Goal: Task Accomplishment & Management: Use online tool/utility

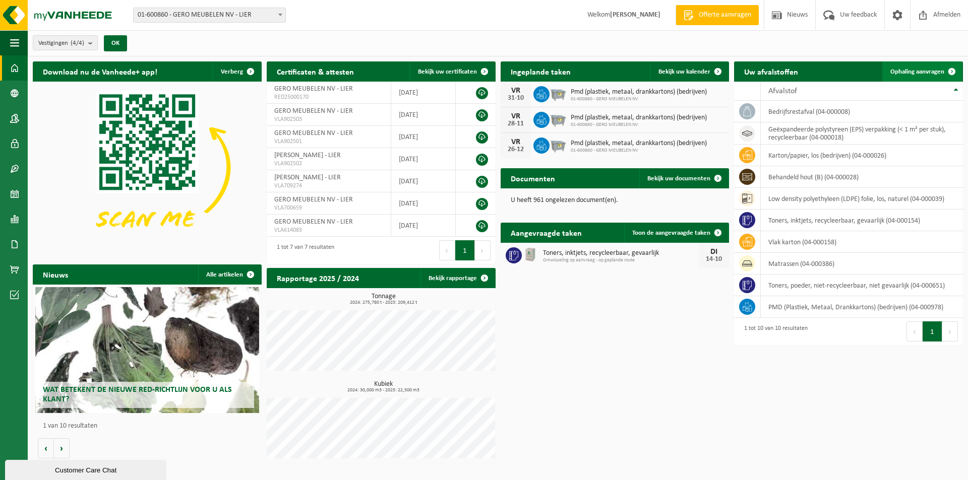
click at [915, 69] on span "Ophaling aanvragen" at bounding box center [917, 72] width 54 height 7
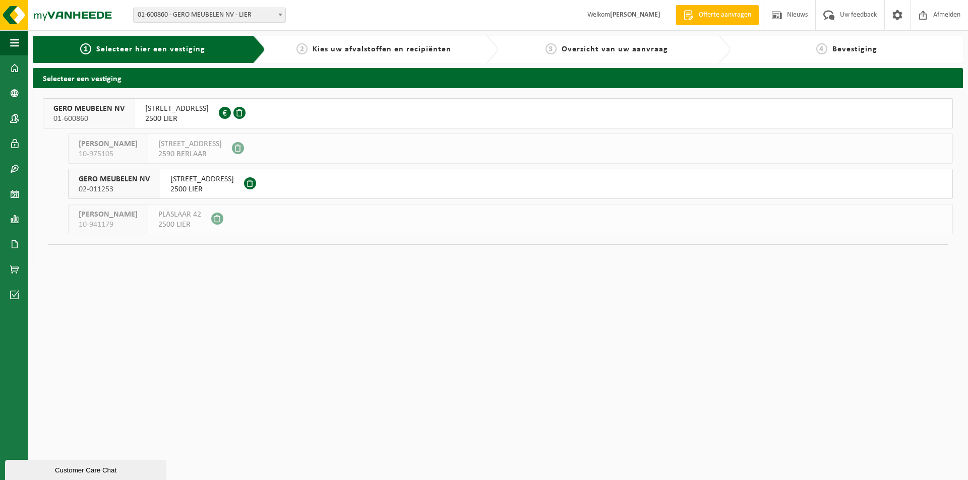
click at [201, 111] on span "AARSCHOTSESTEENWEG 151" at bounding box center [177, 109] width 64 height 10
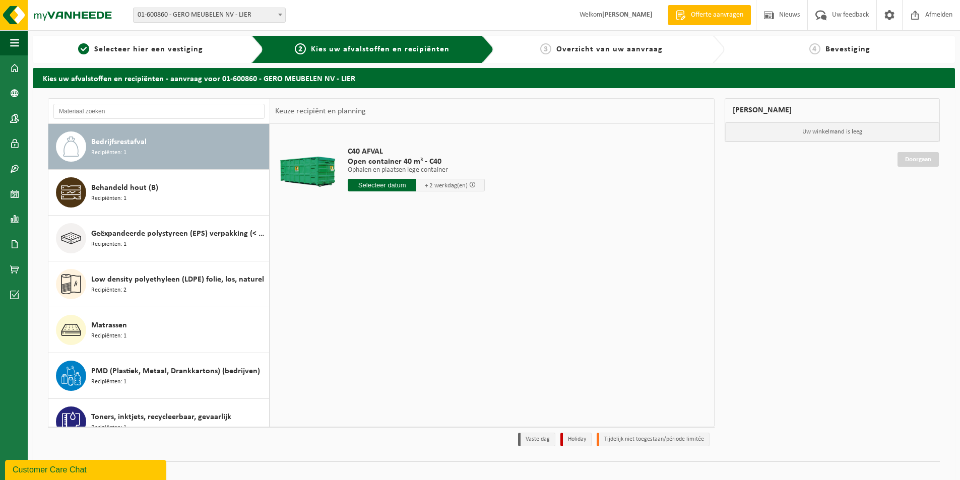
click at [172, 149] on div "Bedrijfsrestafval Recipiënten: 1" at bounding box center [178, 147] width 175 height 30
click at [373, 183] on input "text" at bounding box center [382, 185] width 69 height 13
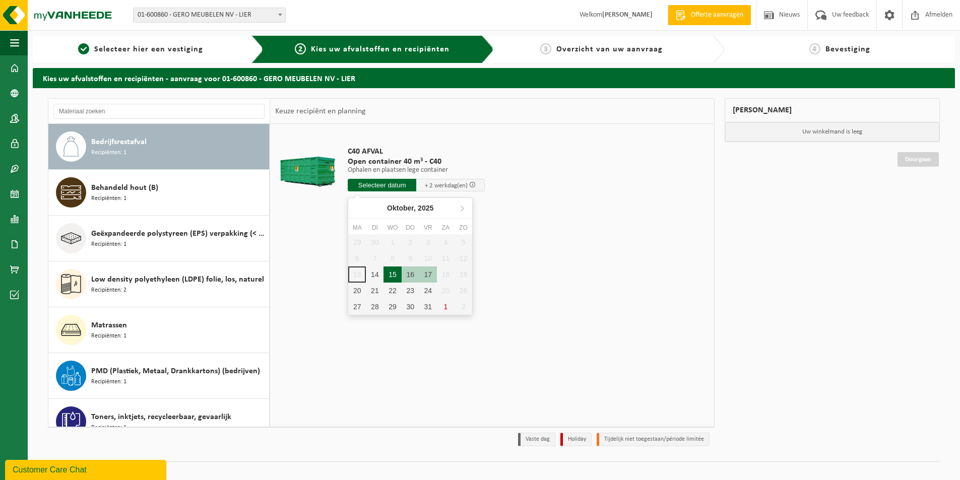
click at [394, 274] on div "15" at bounding box center [393, 275] width 18 height 16
type input "Van 2025-10-15"
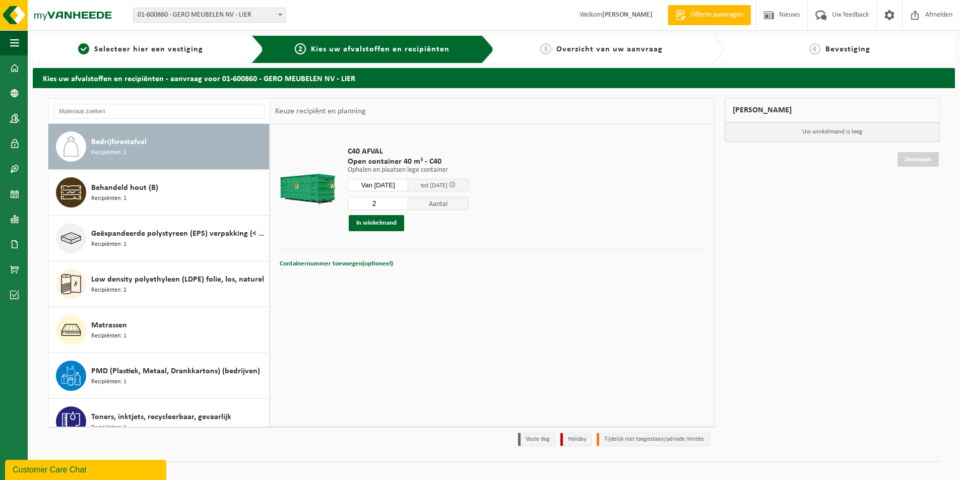
type input "2"
click at [406, 200] on input "2" at bounding box center [378, 203] width 60 height 13
click at [367, 261] on span "Containernummer toevoegen(optioneel)" at bounding box center [336, 264] width 113 height 7
type input "c"
type input "C40-556"
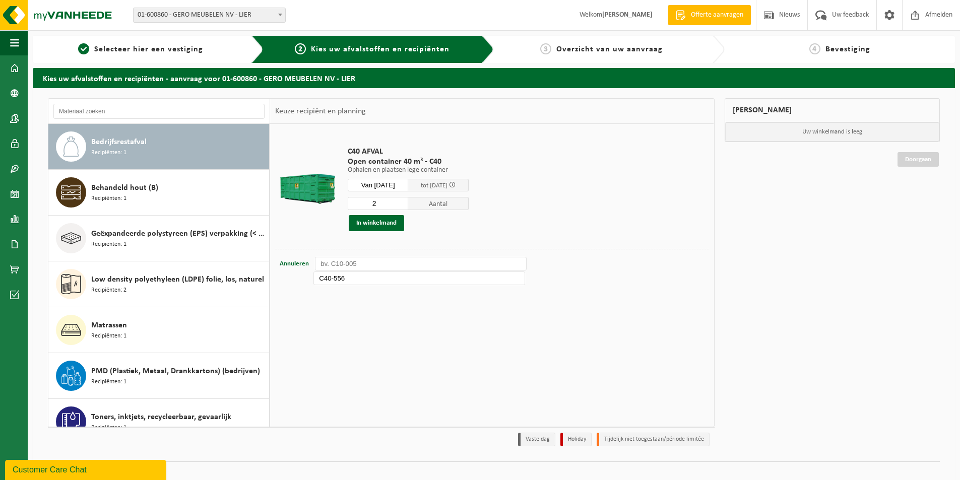
click at [367, 266] on input "text" at bounding box center [421, 264] width 212 height 14
type input "C40-469"
click at [368, 220] on button "In winkelmand" at bounding box center [376, 223] width 55 height 16
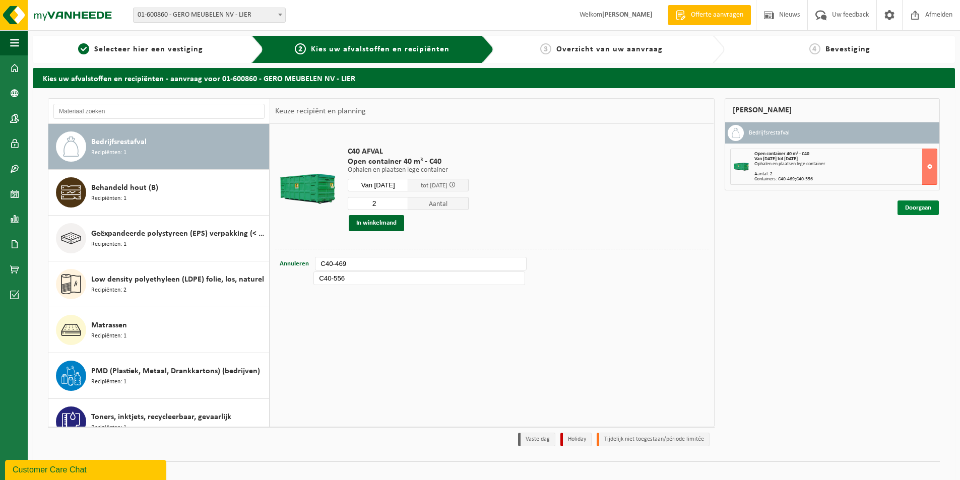
click at [919, 206] on link "Doorgaan" at bounding box center [918, 208] width 41 height 15
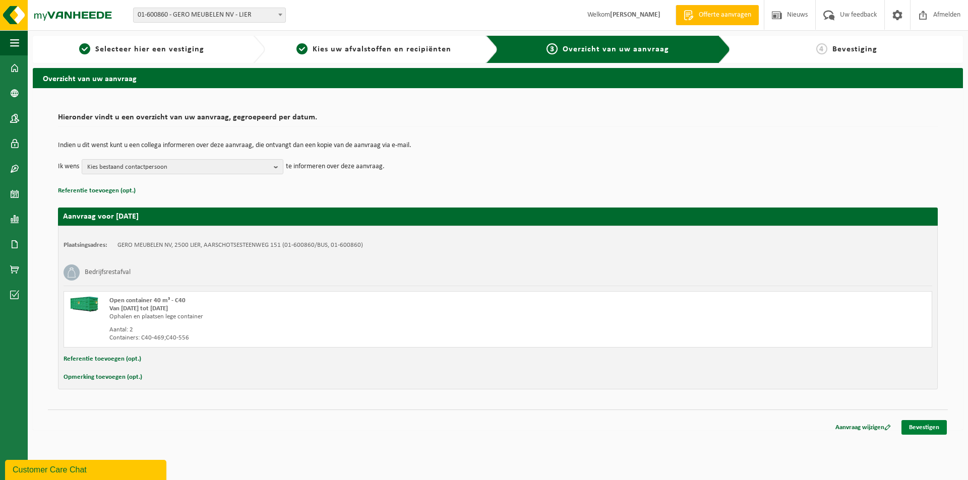
click at [925, 426] on link "Bevestigen" at bounding box center [923, 427] width 45 height 15
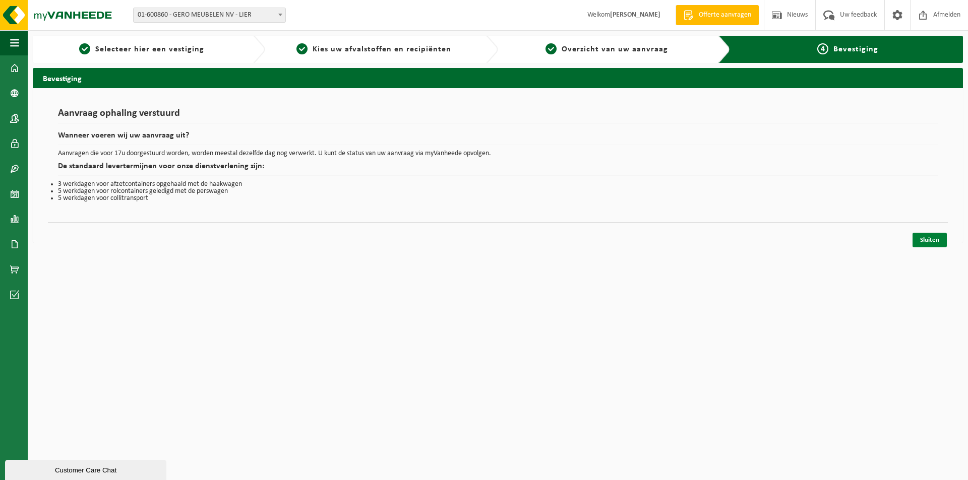
click at [935, 238] on link "Sluiten" at bounding box center [929, 240] width 34 height 15
